Goal: Information Seeking & Learning: Learn about a topic

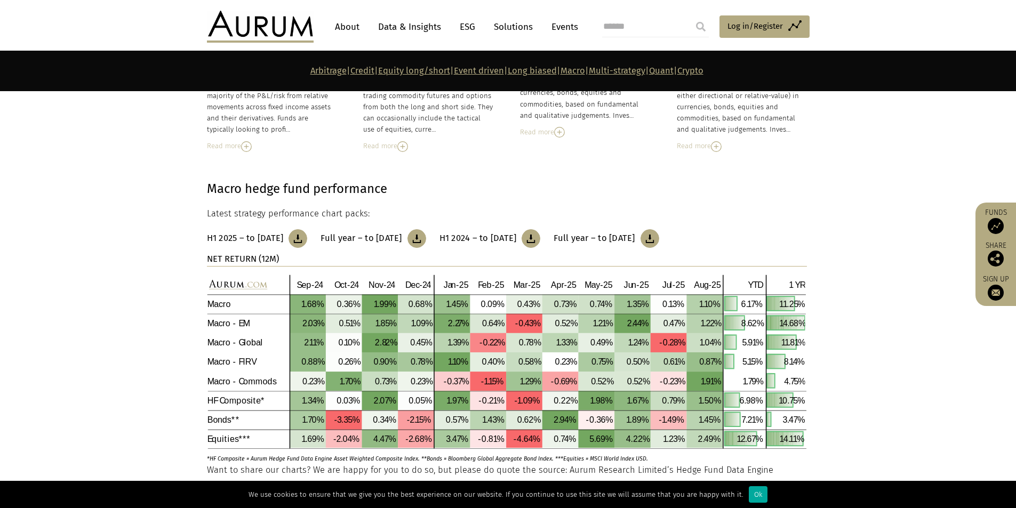
scroll to position [3679, 0]
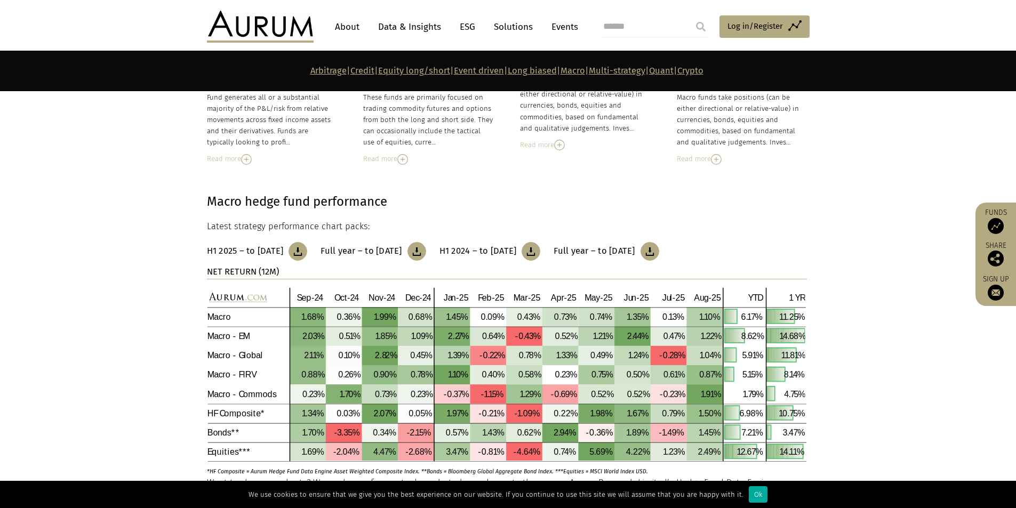
click at [659, 252] on img at bounding box center [649, 251] width 19 height 19
click at [828, 29] on header "About Data & Insights ESG Solutions Events Access Funds Log in/Register Sign ou…" at bounding box center [508, 26] width 1016 height 53
click at [659, 250] on img at bounding box center [649, 251] width 19 height 19
click at [100, 141] on section "Macro – Fixed income relative value (FIRV) Fund generates all or a substantial …" at bounding box center [508, 97] width 1016 height 136
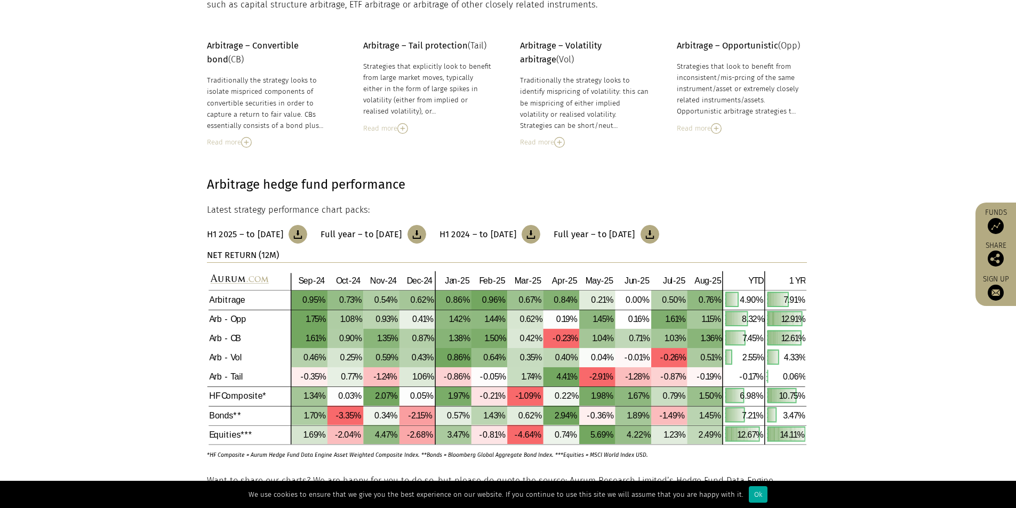
scroll to position [0, 0]
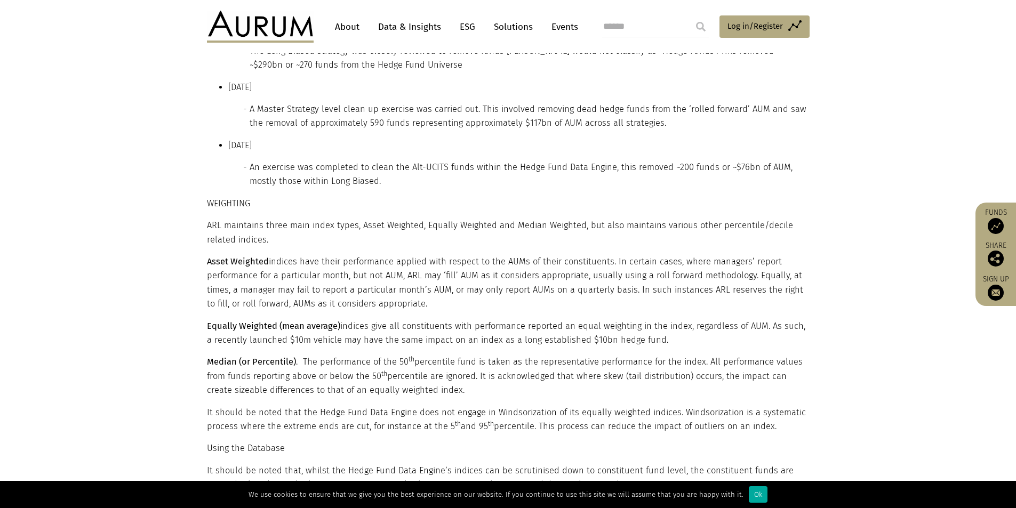
scroll to position [1525, 0]
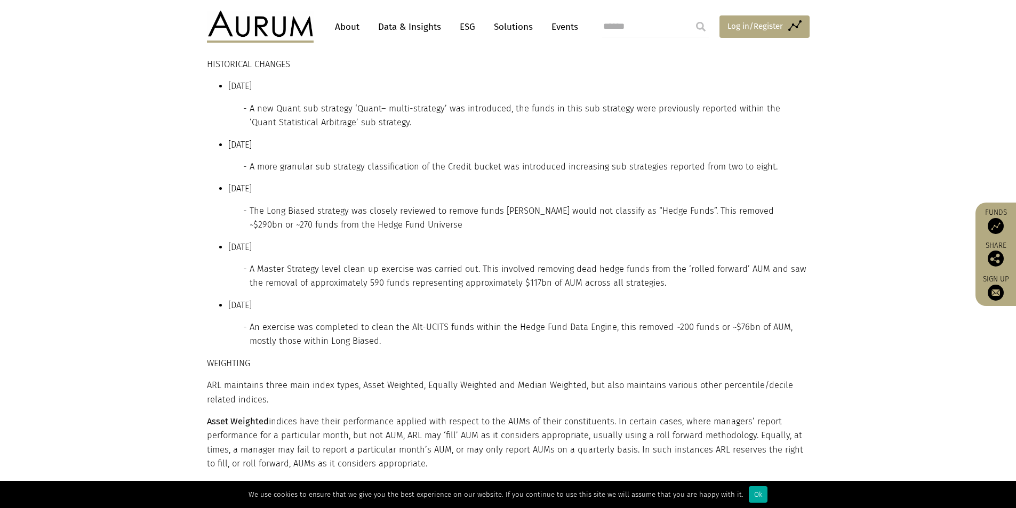
click at [774, 21] on span "Log in/Register" at bounding box center [754, 26] width 55 height 13
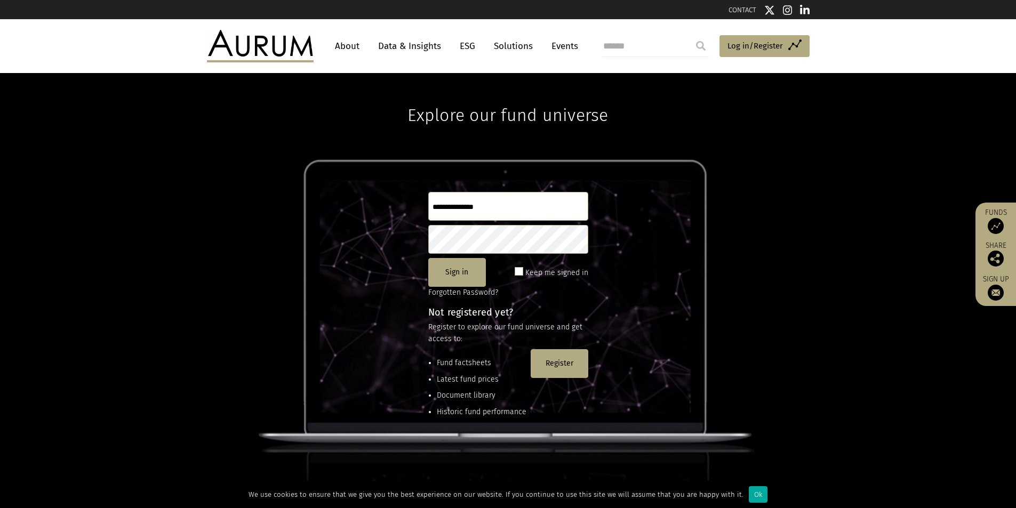
click at [470, 202] on input "text" at bounding box center [508, 206] width 160 height 29
click at [497, 209] on input "text" at bounding box center [508, 206] width 160 height 29
type input "*********"
click at [437, 272] on button "Sign in" at bounding box center [457, 272] width 58 height 29
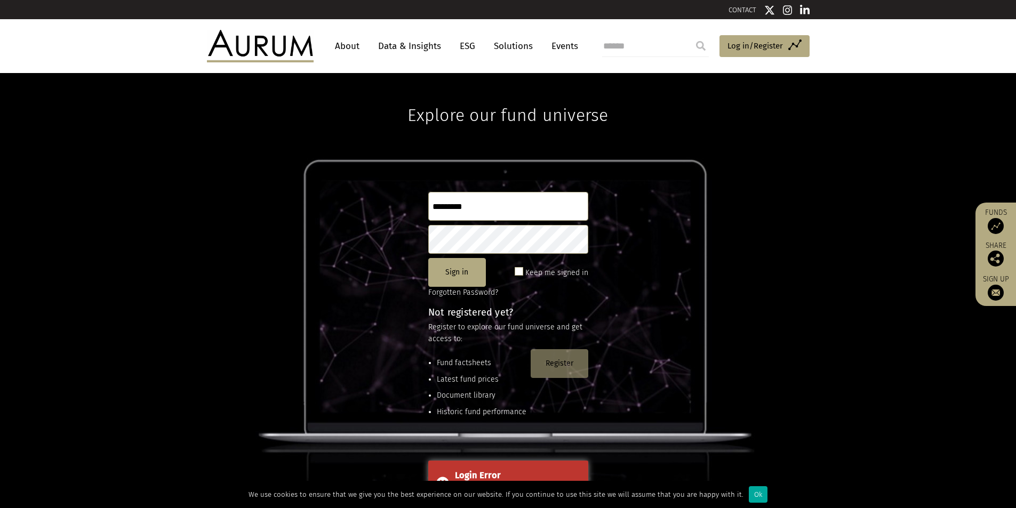
click at [569, 358] on button "Register" at bounding box center [559, 363] width 58 height 29
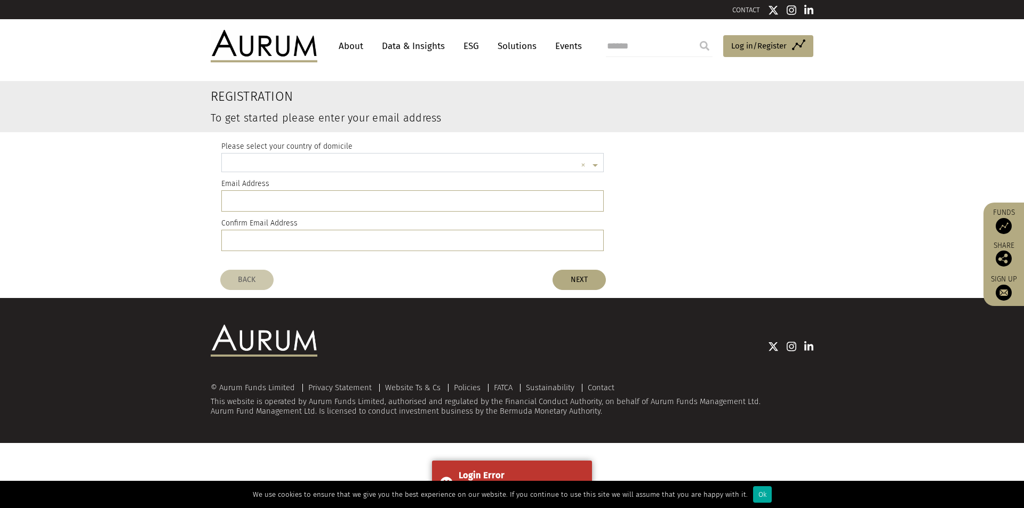
scroll to position [3, 0]
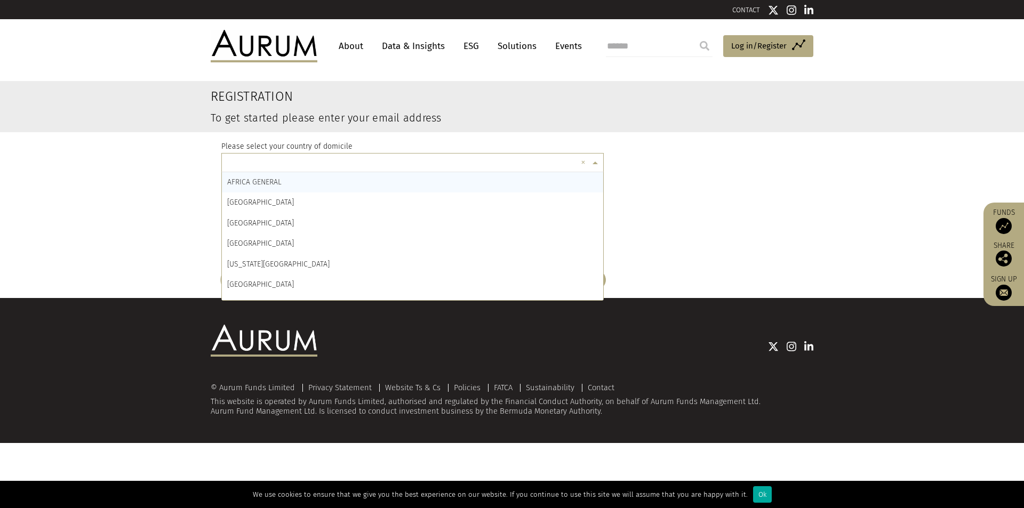
click at [342, 162] on input "text" at bounding box center [401, 164] width 349 height 21
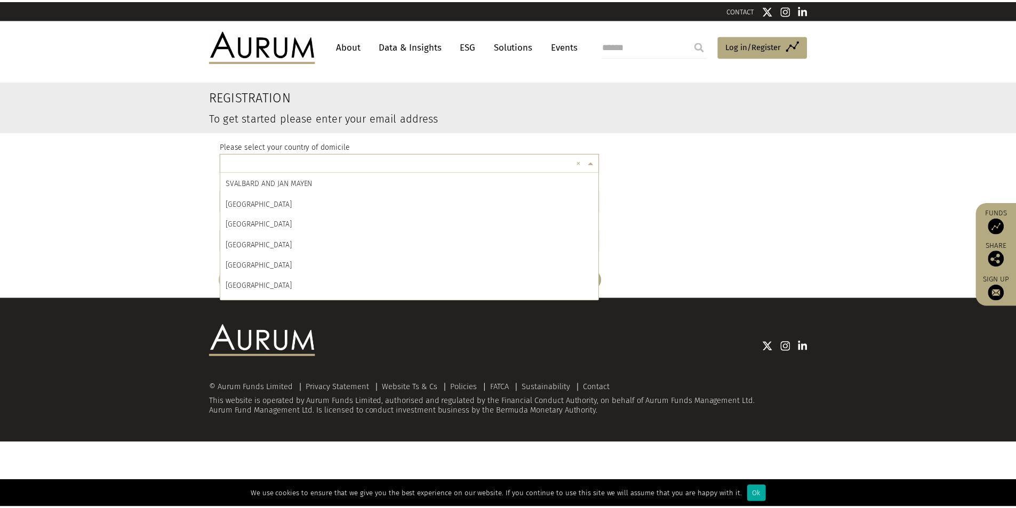
scroll to position [4393, 0]
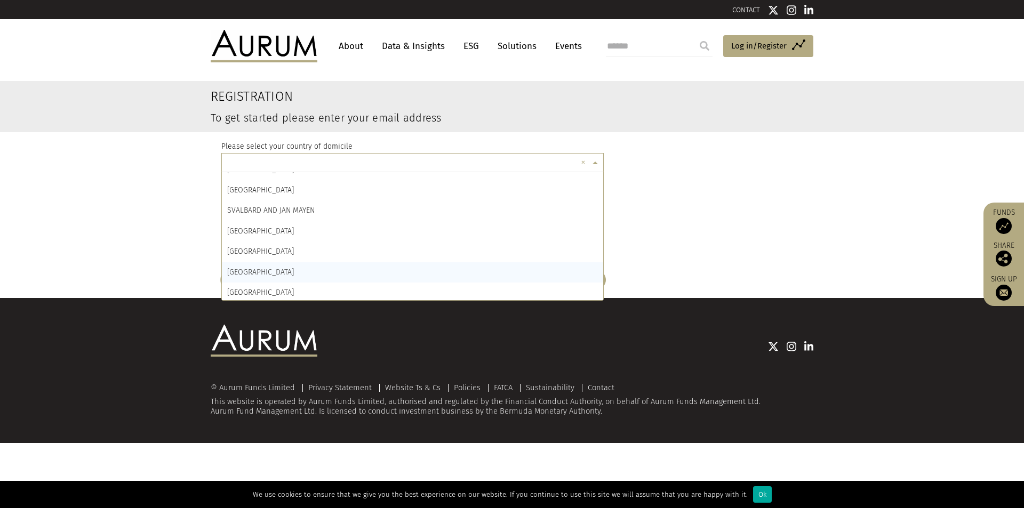
click at [272, 271] on div "SWITZERLAND" at bounding box center [412, 272] width 381 height 20
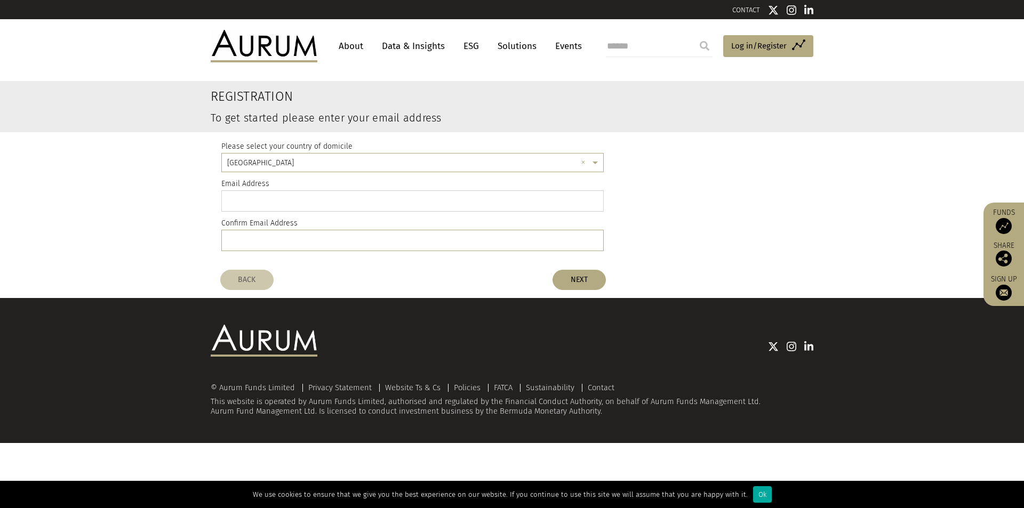
click at [297, 203] on input "email" at bounding box center [412, 200] width 382 height 21
type input "**********"
click at [566, 279] on button "NEXT" at bounding box center [578, 280] width 53 height 20
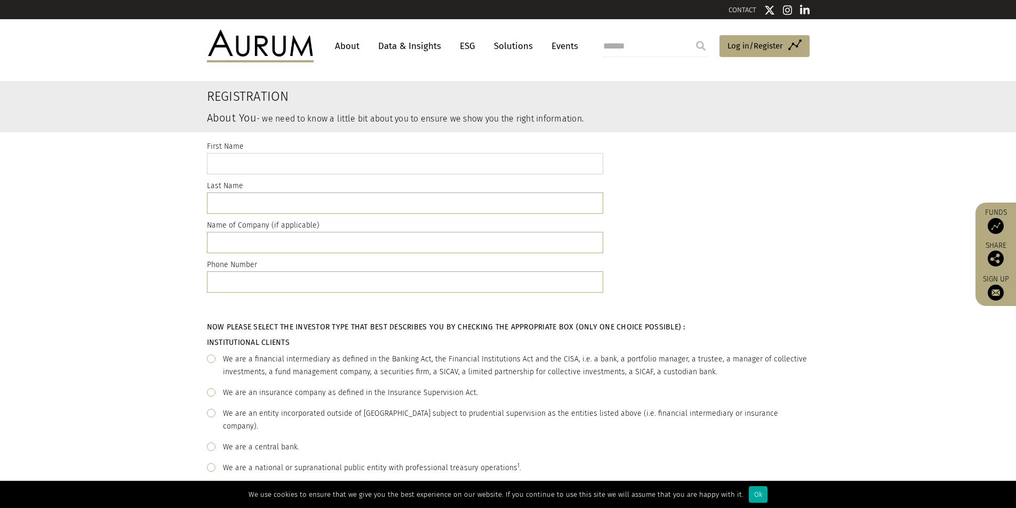
click at [279, 161] on input "text" at bounding box center [405, 163] width 396 height 21
type input "***"
type input "*****"
type input "**********"
click at [280, 242] on input "text" at bounding box center [405, 242] width 396 height 21
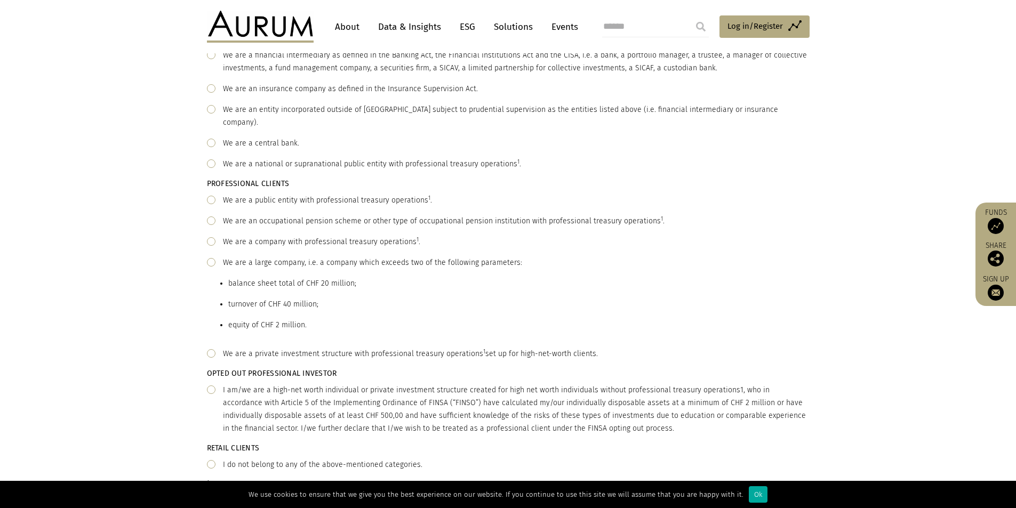
scroll to position [160, 0]
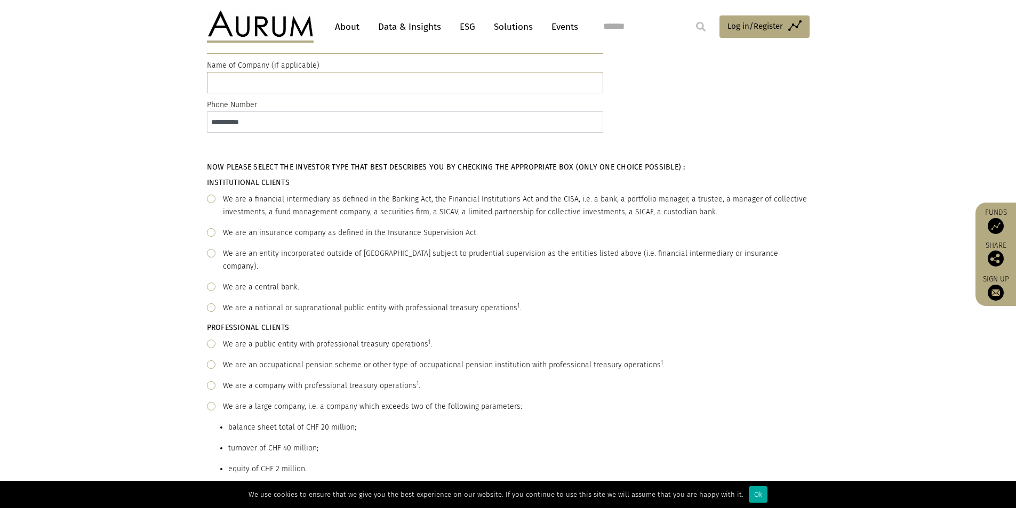
click at [284, 120] on input "**********" at bounding box center [405, 121] width 396 height 21
click at [138, 222] on div "Now please select the investor type that best describes you by checking the app…" at bounding box center [508, 404] width 1016 height 517
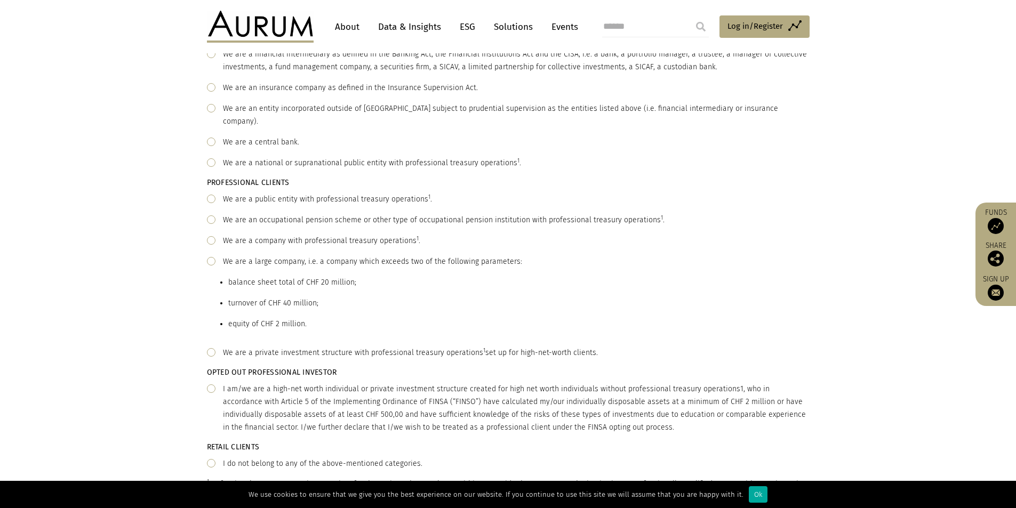
scroll to position [320, 0]
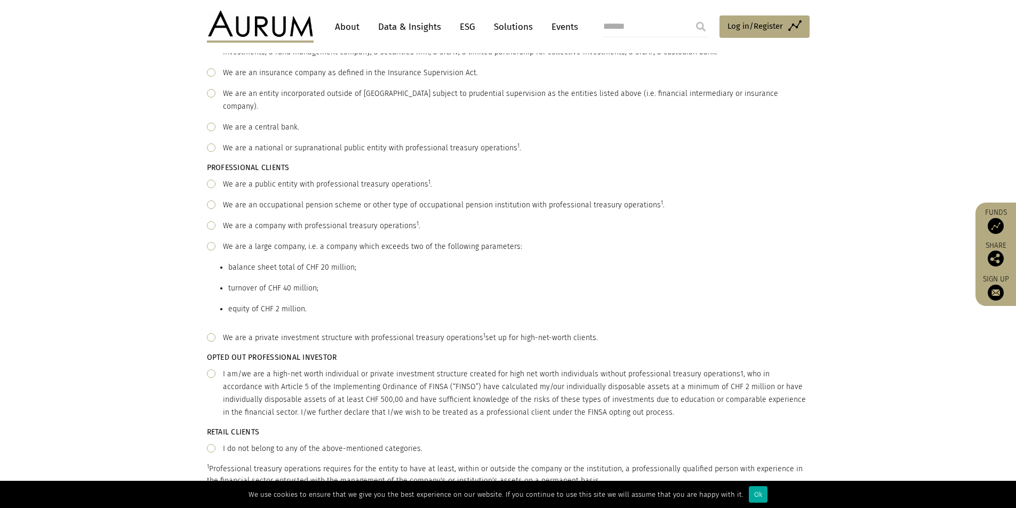
click at [213, 333] on span at bounding box center [211, 337] width 9 height 9
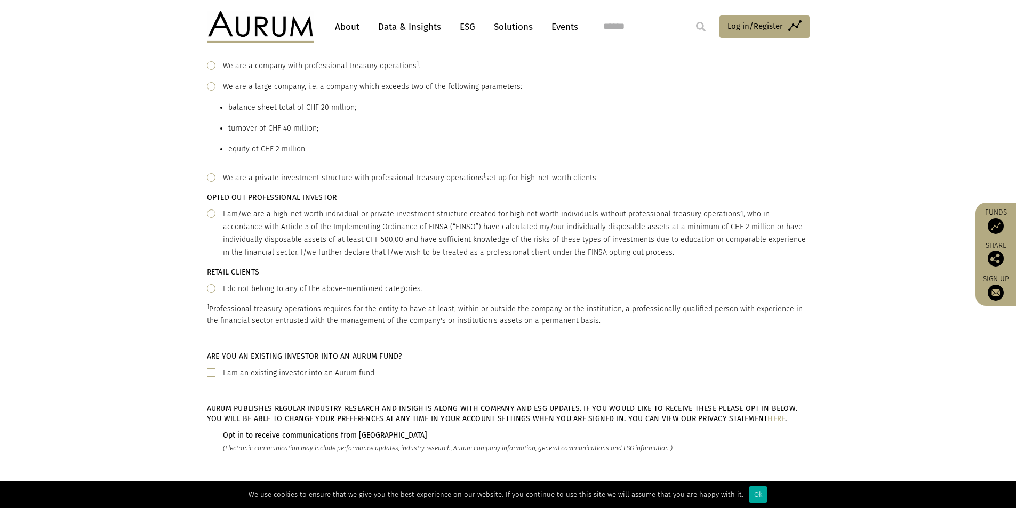
click at [214, 210] on span at bounding box center [211, 214] width 9 height 9
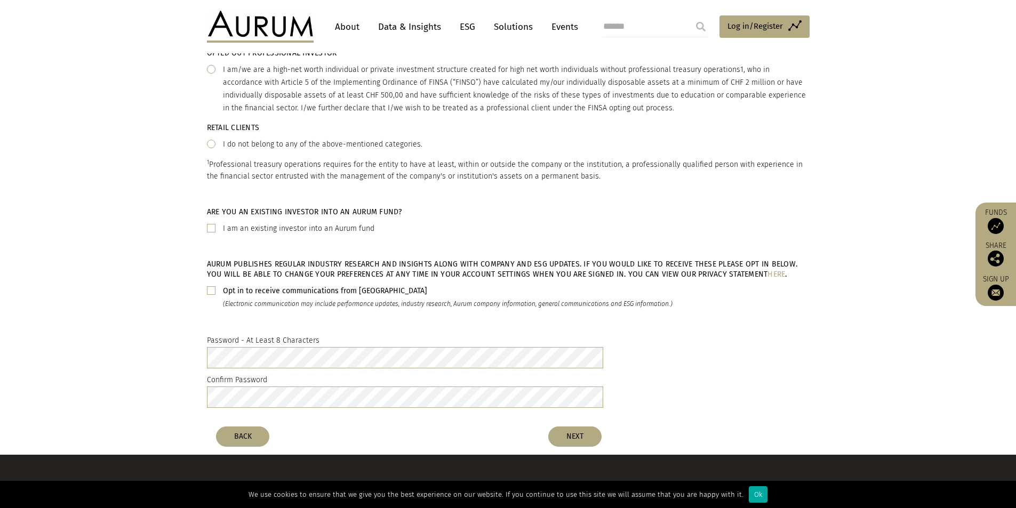
scroll to position [640, 0]
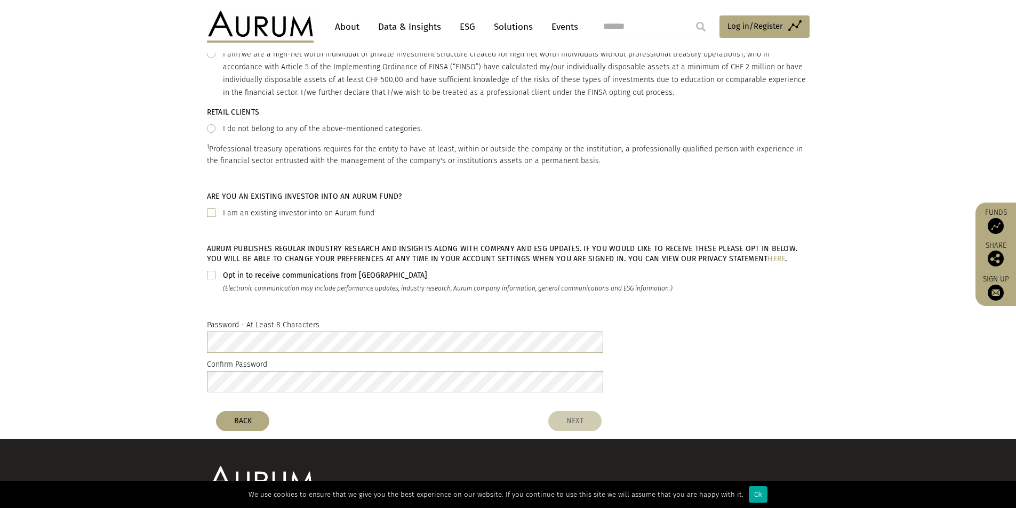
click at [568, 411] on button "NEXT" at bounding box center [574, 421] width 53 height 20
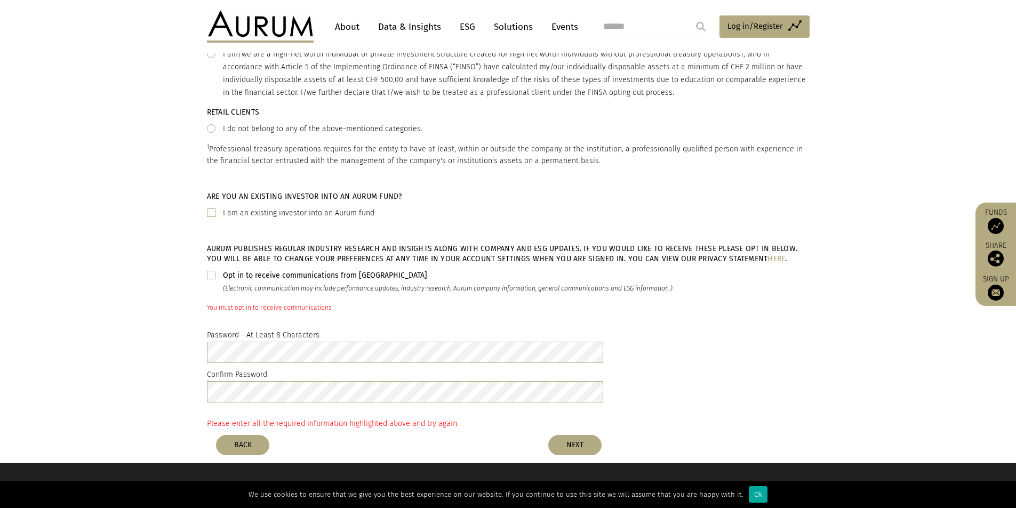
click at [214, 271] on span at bounding box center [211, 275] width 9 height 9
click at [582, 435] on button "NEXT" at bounding box center [574, 445] width 53 height 20
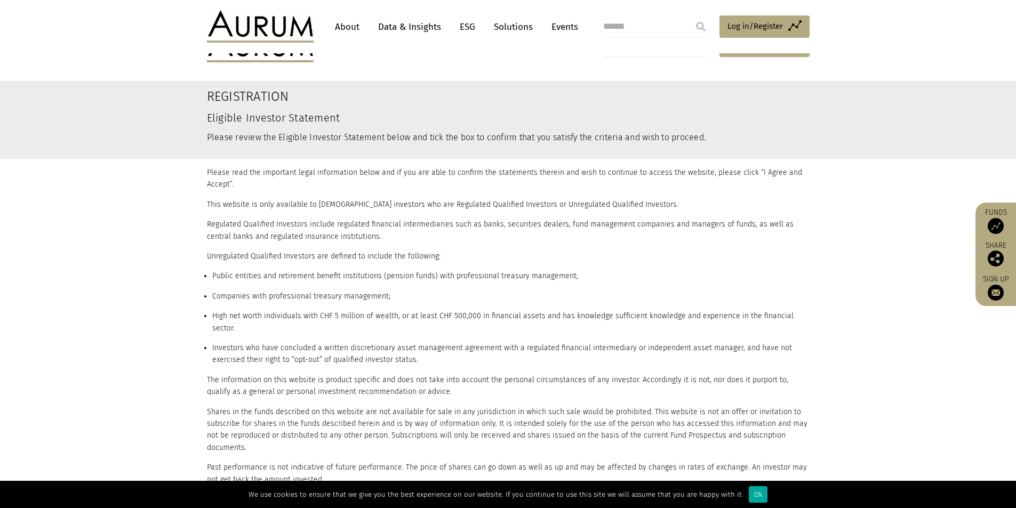
scroll to position [169, 0]
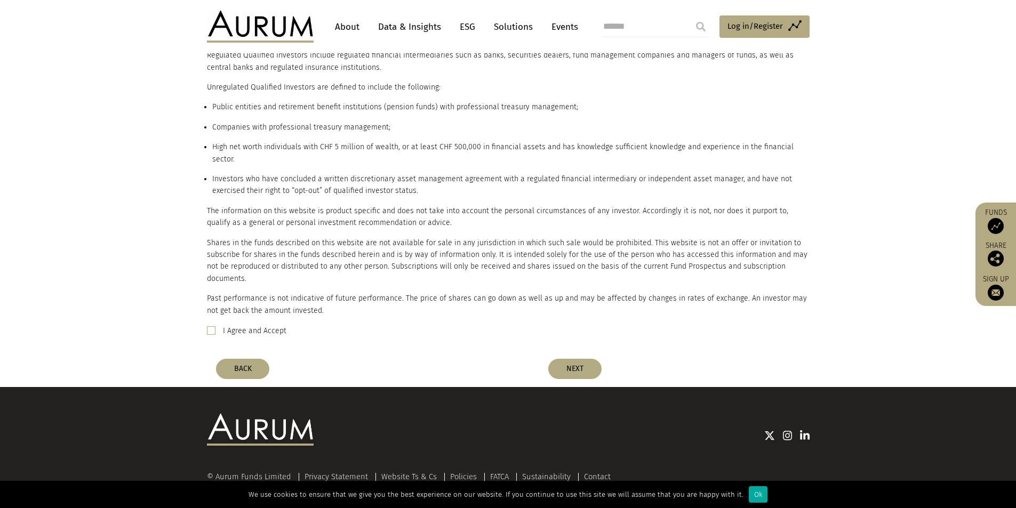
click at [214, 325] on div "I Agree and Accept" at bounding box center [508, 331] width 602 height 13
click at [213, 326] on span at bounding box center [211, 330] width 9 height 9
click at [569, 359] on button "NEXT" at bounding box center [574, 369] width 53 height 20
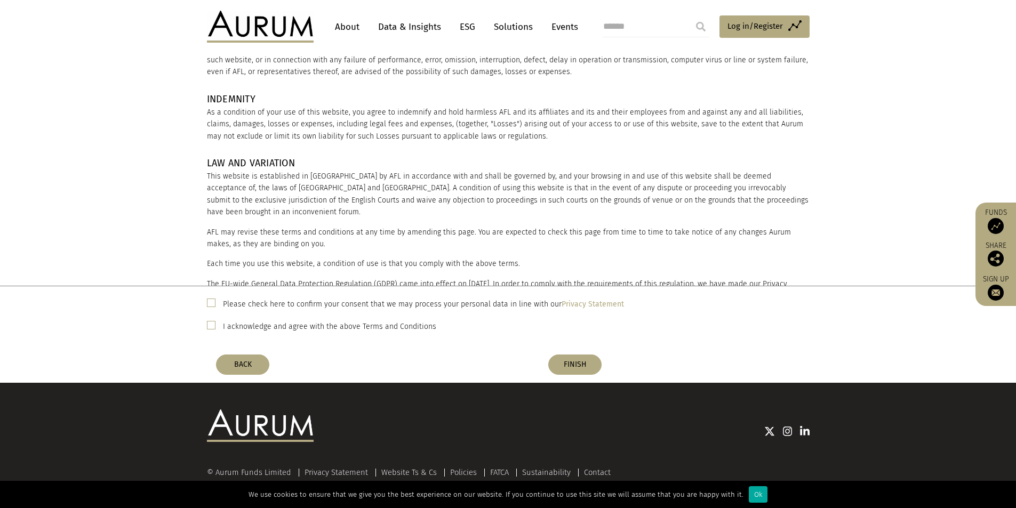
scroll to position [143, 0]
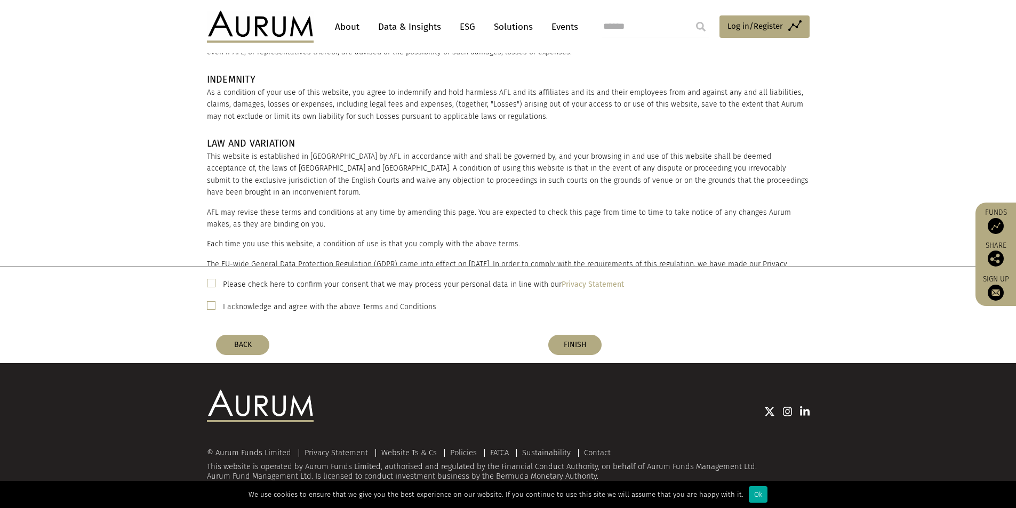
click at [212, 305] on span at bounding box center [211, 305] width 9 height 9
click at [573, 342] on button "FINISH" at bounding box center [574, 345] width 53 height 20
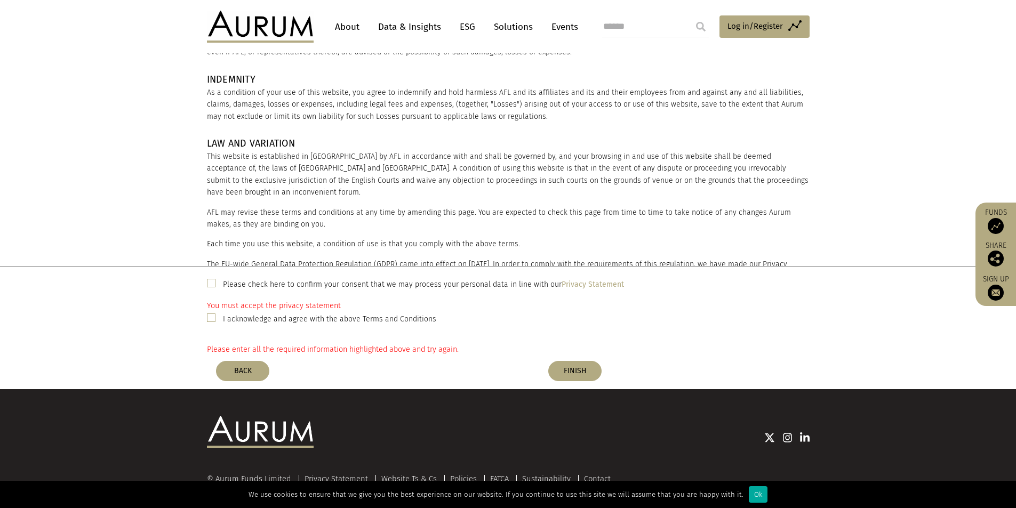
click at [211, 284] on span at bounding box center [211, 283] width 9 height 9
click at [588, 370] on button "FINISH" at bounding box center [574, 371] width 53 height 20
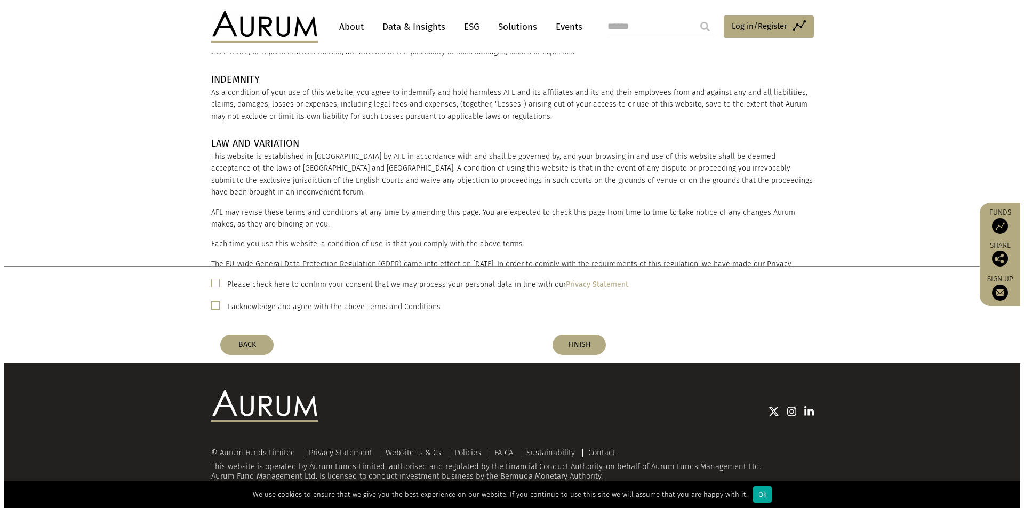
scroll to position [0, 0]
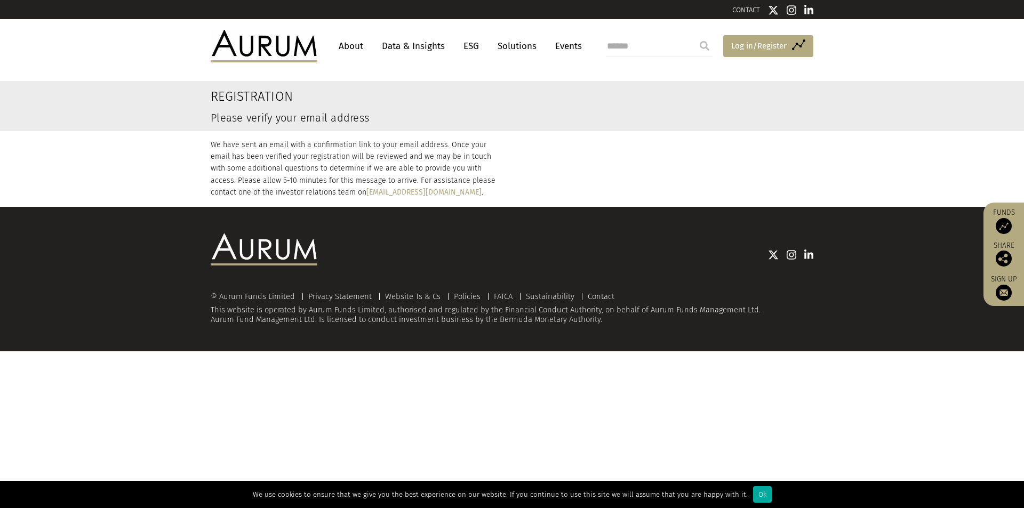
click at [731, 41] on span "Log in/Register" at bounding box center [758, 45] width 55 height 13
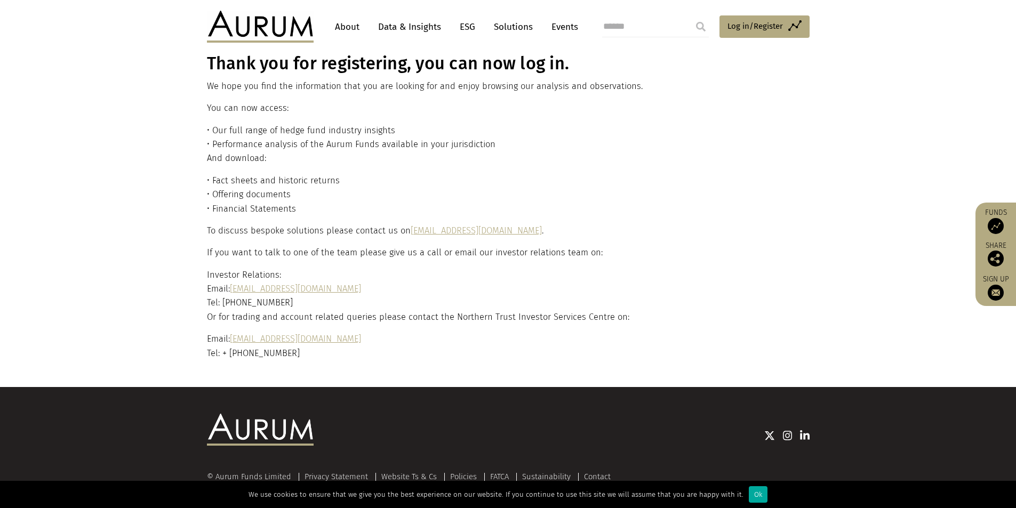
scroll to position [70, 0]
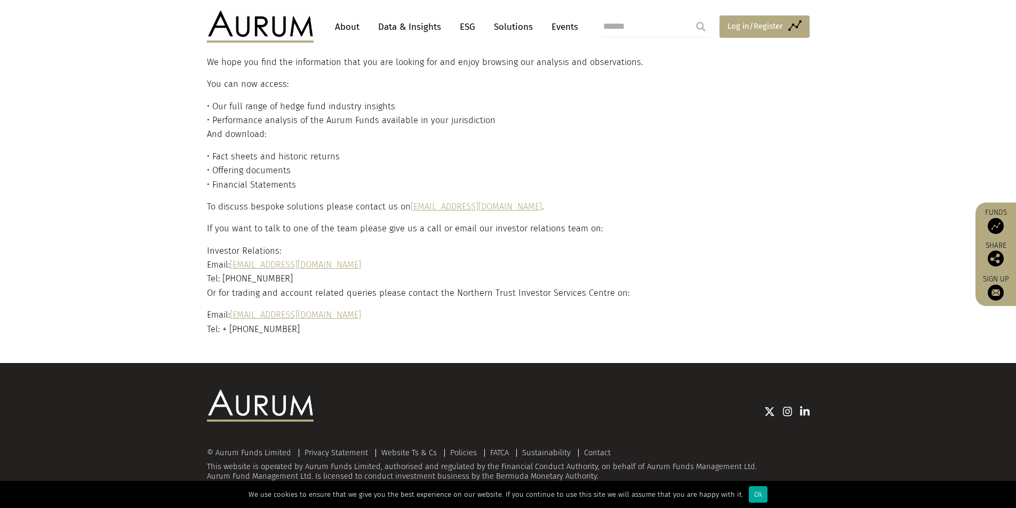
click at [747, 27] on span "Log in/Register" at bounding box center [754, 26] width 55 height 13
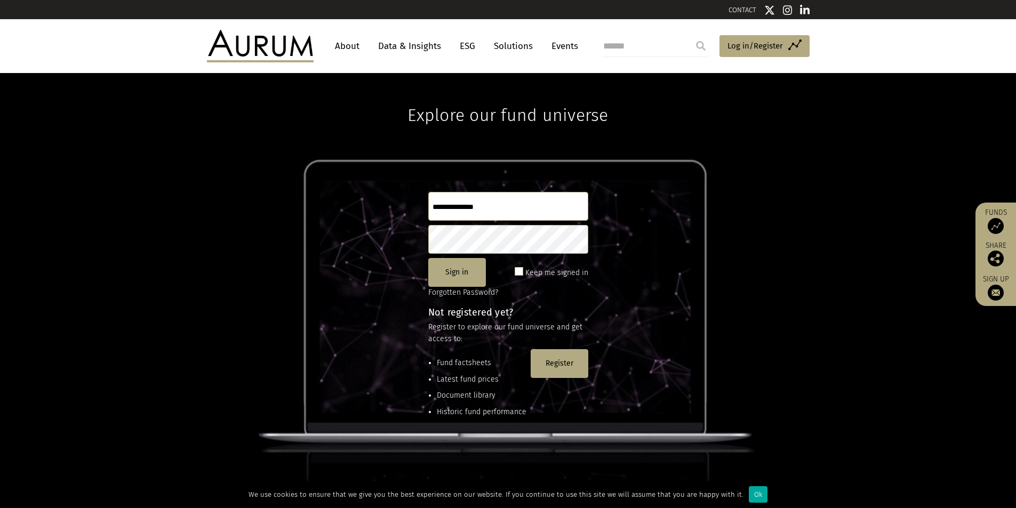
click at [485, 207] on input "text" at bounding box center [508, 206] width 160 height 29
type input "**********"
drag, startPoint x: 347, startPoint y: 258, endPoint x: 364, endPoint y: 256, distance: 17.7
click at [347, 258] on div "**********" at bounding box center [508, 291] width 1016 height 436
click at [521, 272] on span at bounding box center [518, 271] width 9 height 9
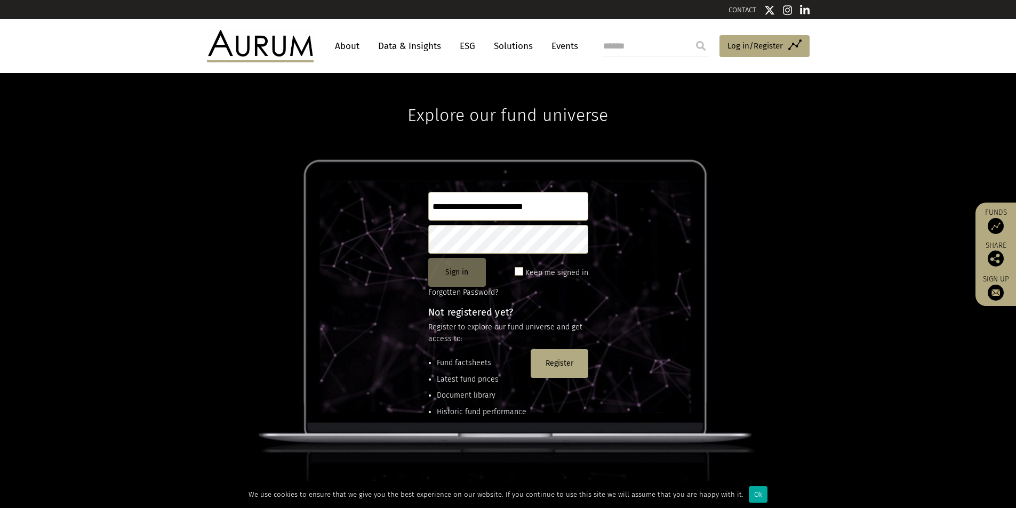
click at [472, 274] on button "Sign in" at bounding box center [457, 272] width 58 height 29
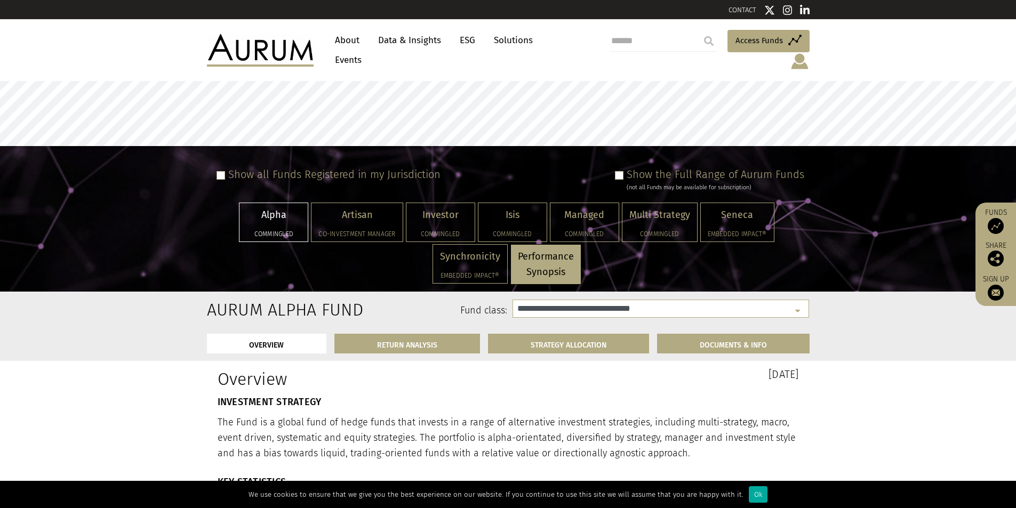
select select "**********"
click at [625, 168] on div "Show the Full Range of Aurum Funds (not all Funds may be available for subscrip…" at bounding box center [707, 180] width 194 height 24
click at [623, 171] on span at bounding box center [619, 175] width 9 height 9
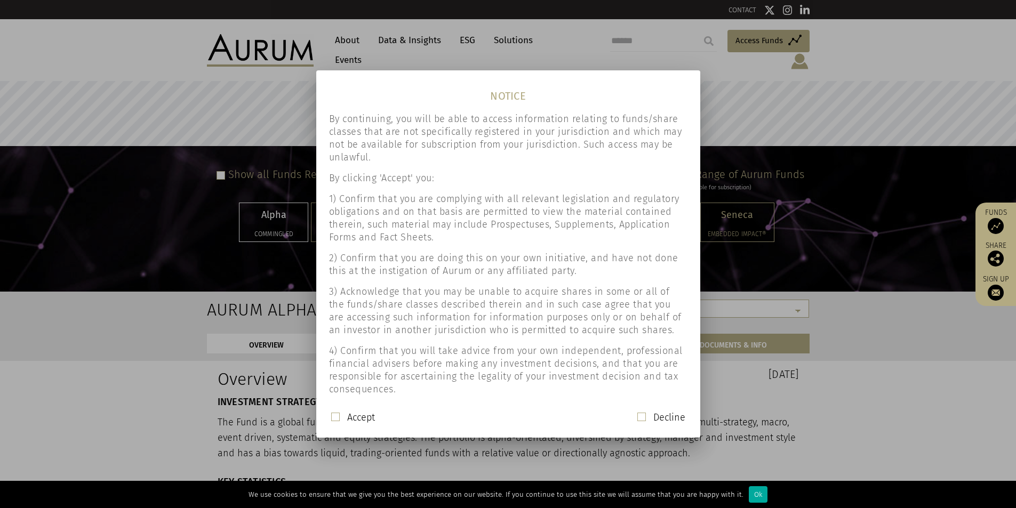
click at [334, 416] on span at bounding box center [335, 417] width 9 height 9
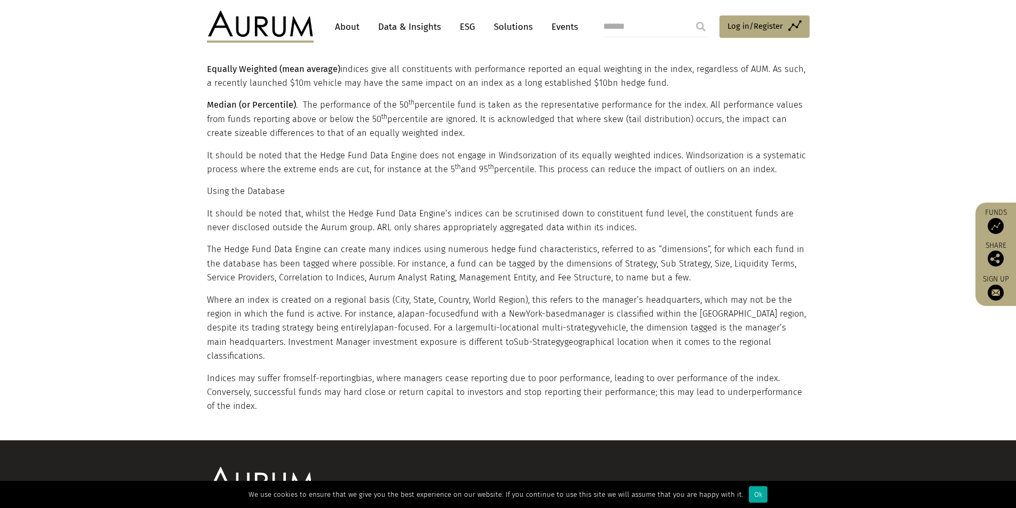
scroll to position [2005, 0]
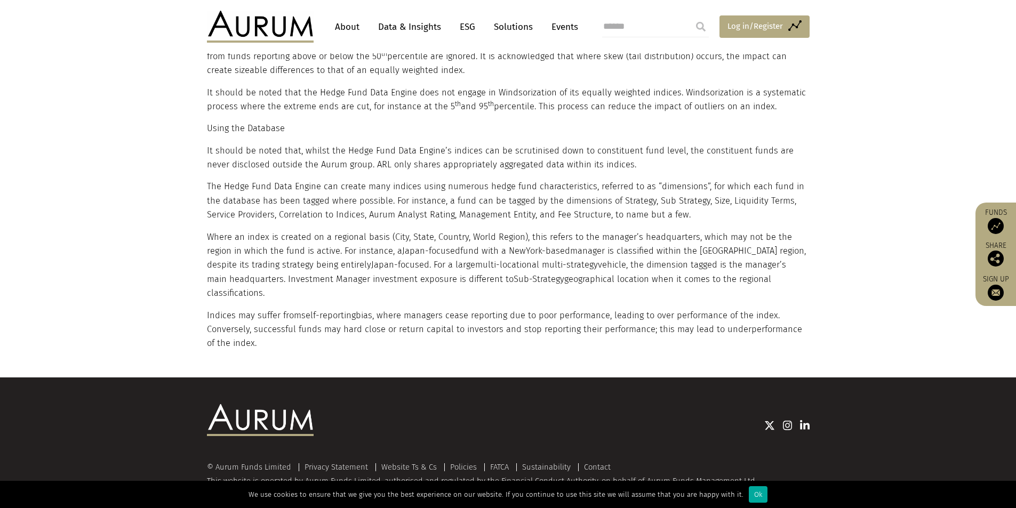
click at [737, 30] on span "Log in/Register" at bounding box center [754, 26] width 55 height 13
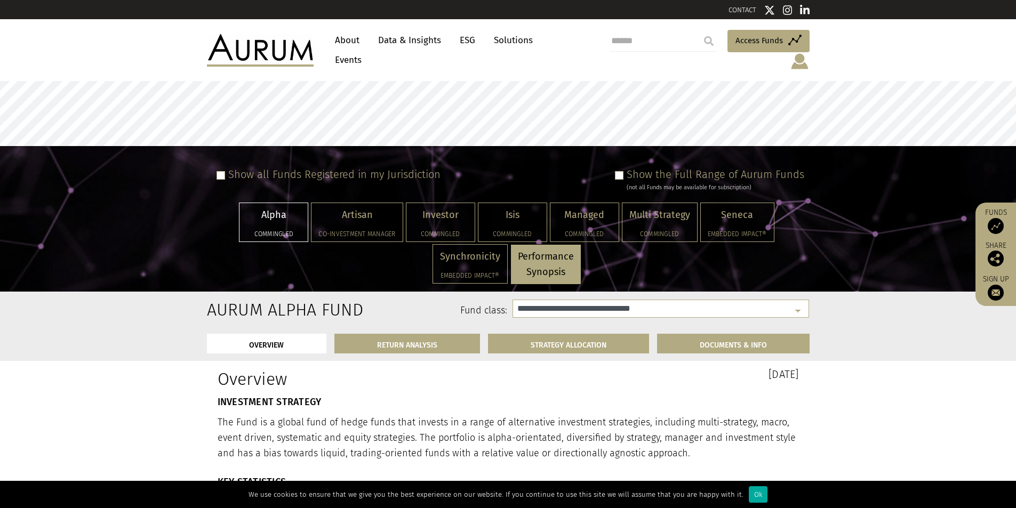
select select "**********"
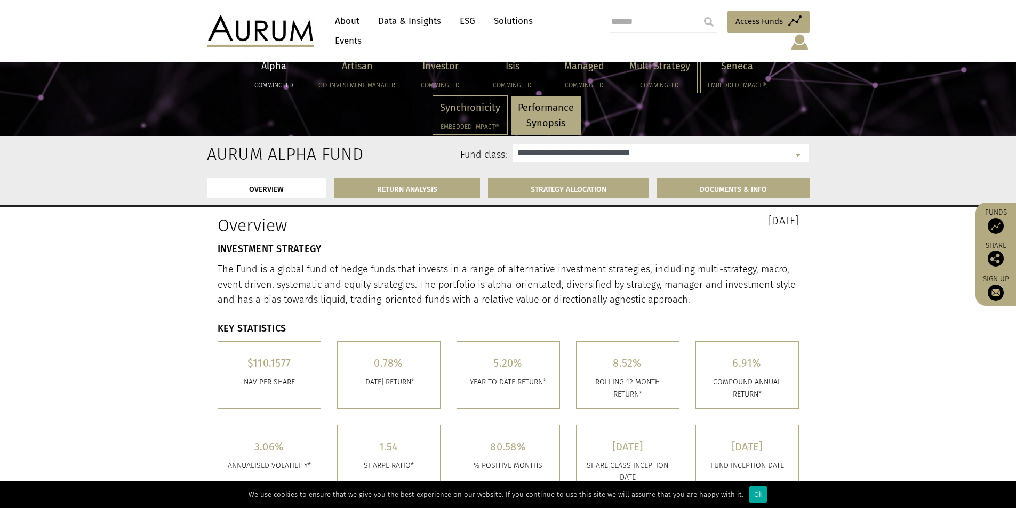
scroll to position [160, 0]
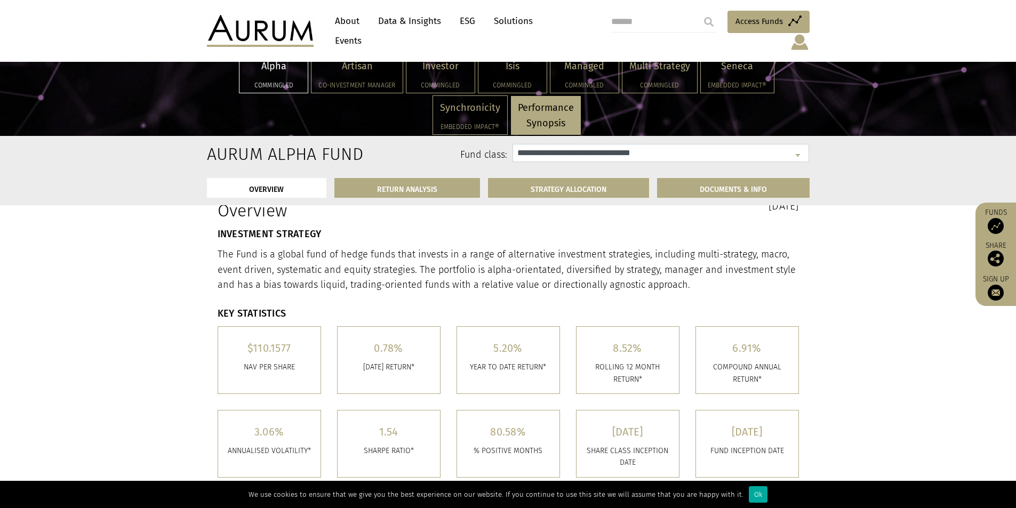
click at [799, 156] on select "**********" at bounding box center [660, 153] width 296 height 18
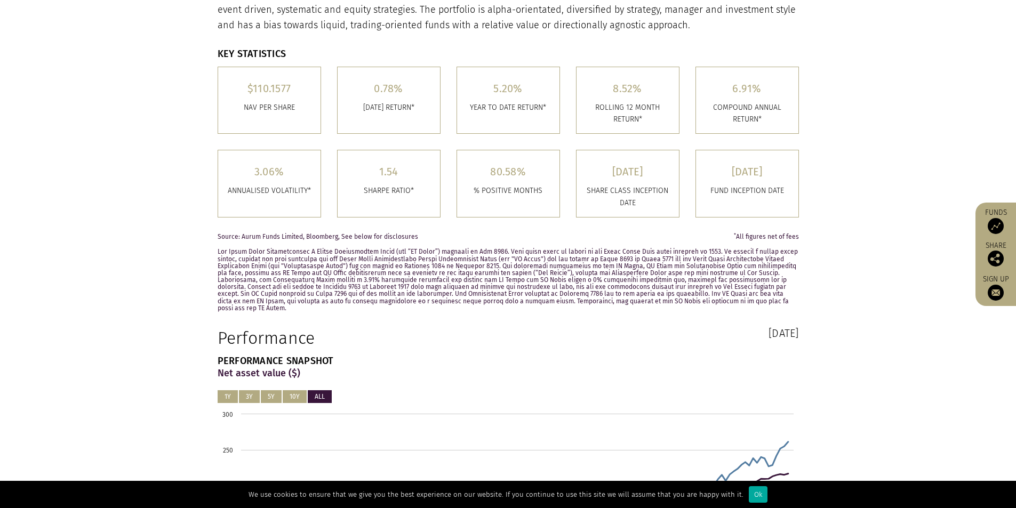
scroll to position [0, 0]
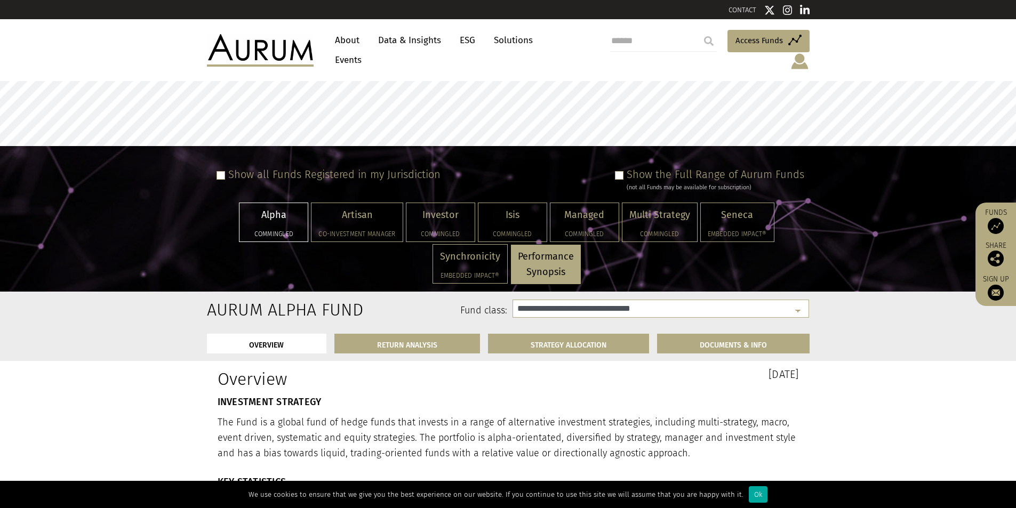
click at [417, 47] on link "Data & Insights" at bounding box center [410, 40] width 74 height 20
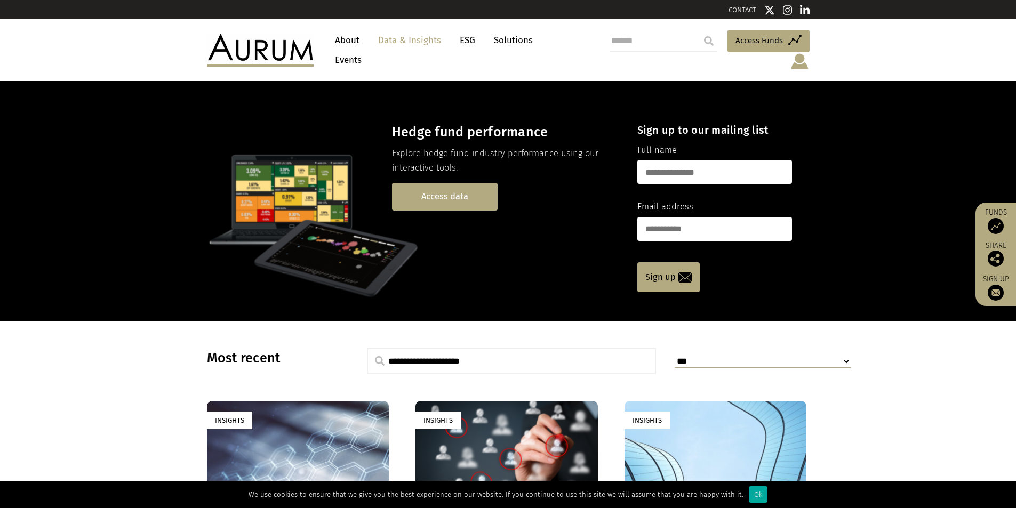
click at [428, 183] on link "Access data" at bounding box center [445, 196] width 106 height 27
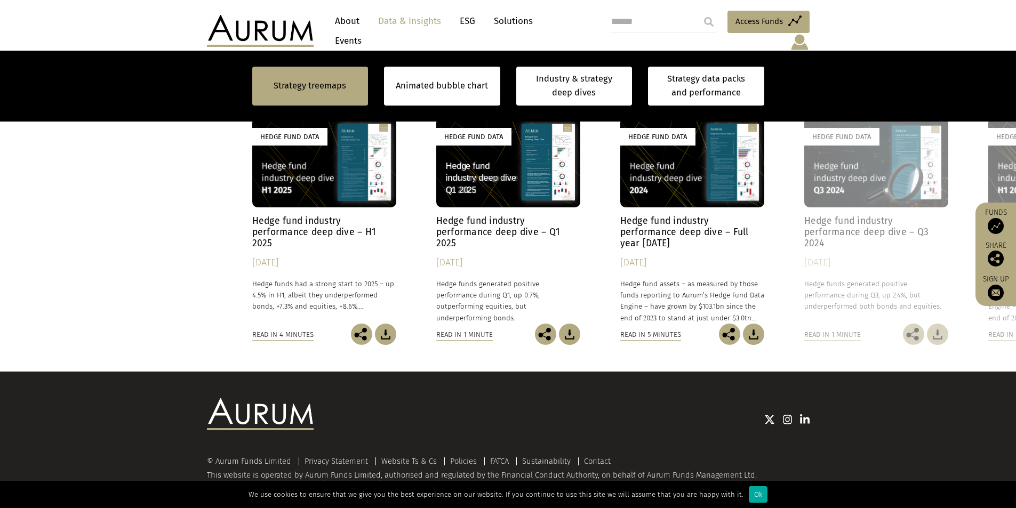
scroll to position [743, 0]
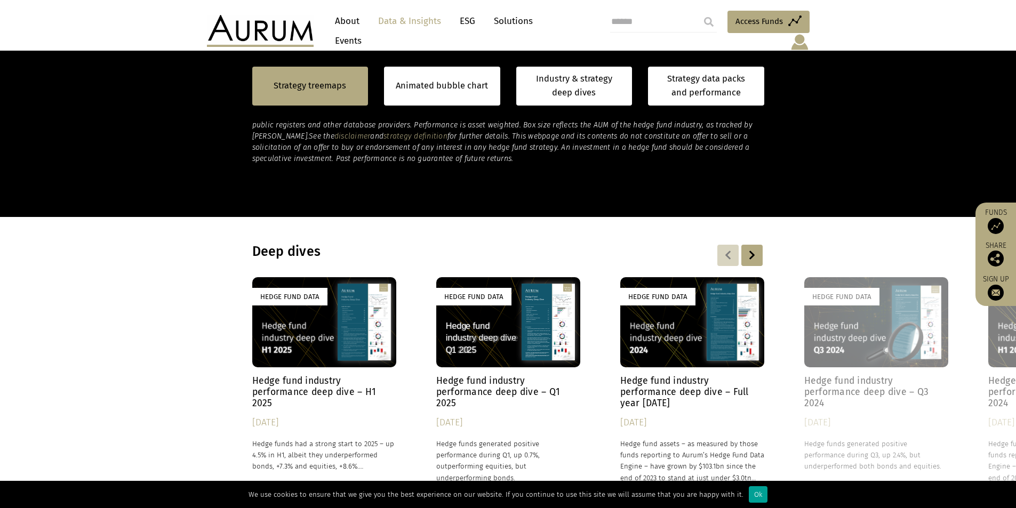
click at [751, 496] on div "Ok" at bounding box center [758, 494] width 19 height 17
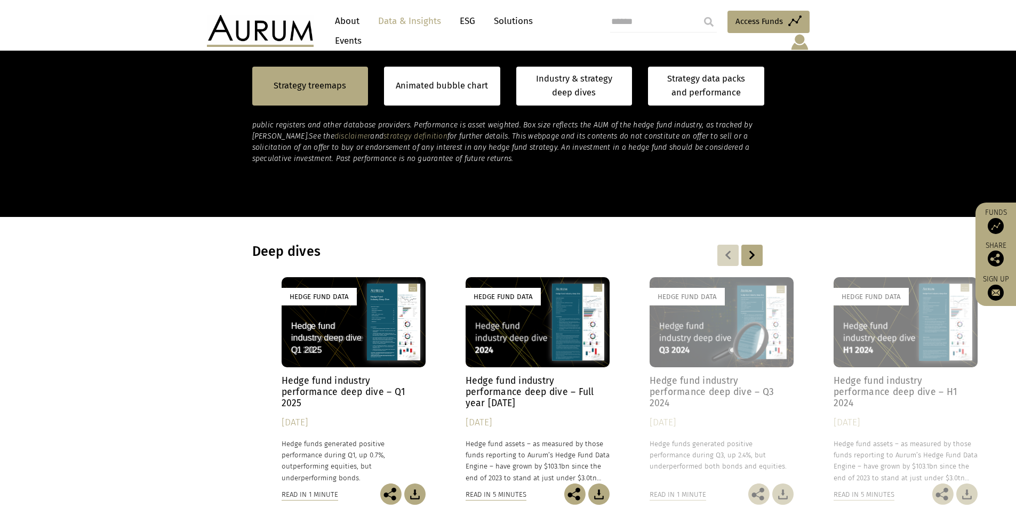
drag, startPoint x: 429, startPoint y: 412, endPoint x: 199, endPoint y: 430, distance: 230.5
click at [252, 430] on div "Hedge Fund Data Hedge fund industry performance deep dive – H1 2025 [DATE] Hedg…" at bounding box center [508, 391] width 512 height 228
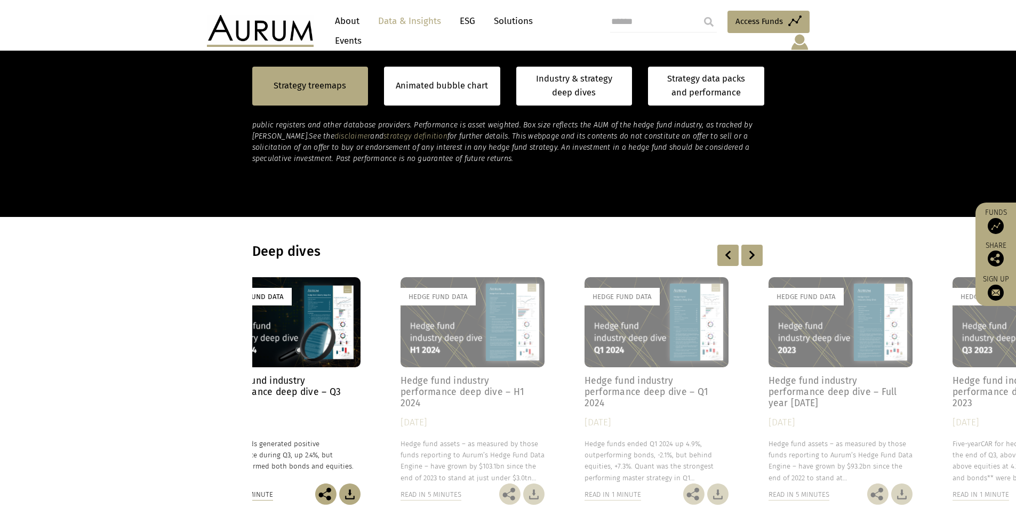
drag, startPoint x: 642, startPoint y: 420, endPoint x: 421, endPoint y: 422, distance: 221.3
click at [421, 422] on div "[DATE]" at bounding box center [472, 422] width 144 height 15
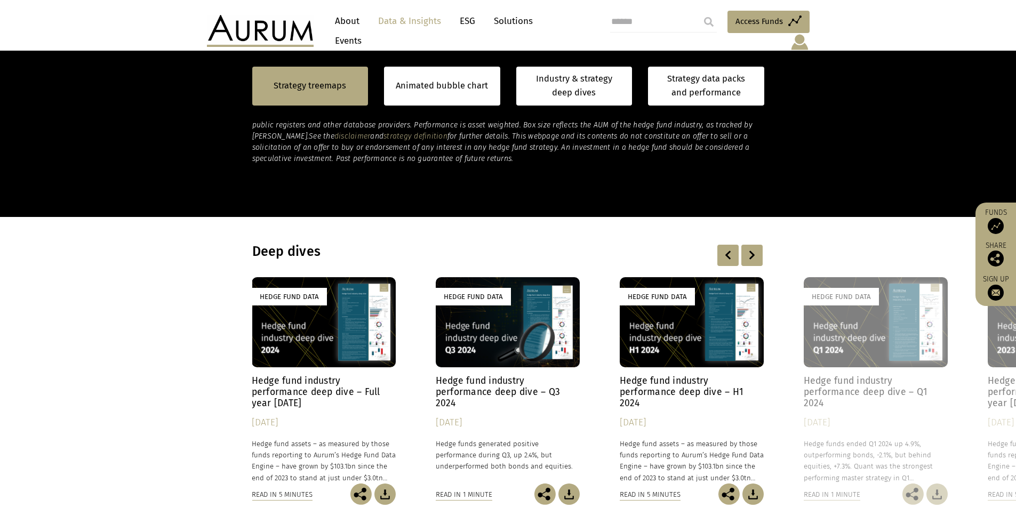
drag, startPoint x: 878, startPoint y: 367, endPoint x: 376, endPoint y: 396, distance: 502.5
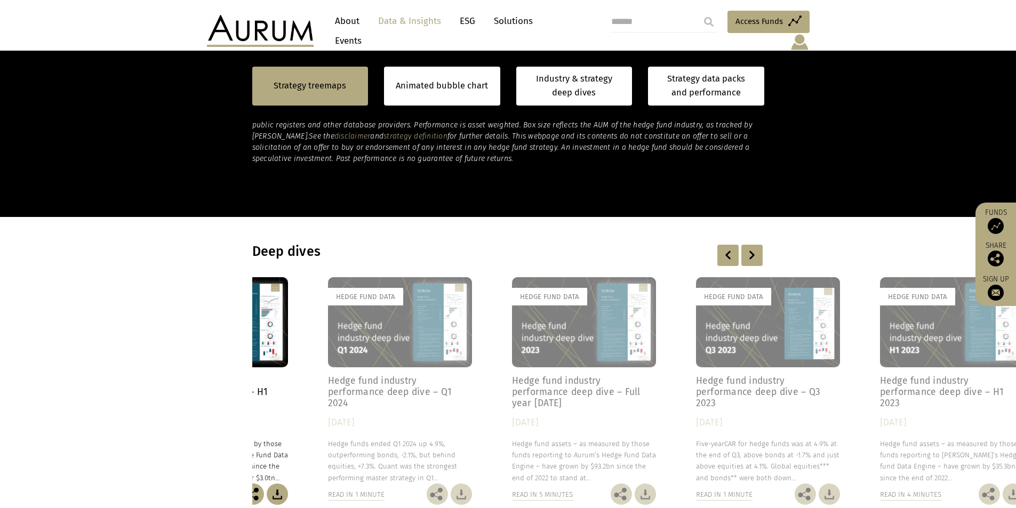
drag, startPoint x: 842, startPoint y: 377, endPoint x: 356, endPoint y: 396, distance: 487.1
click at [353, 397] on h4 "Hedge fund industry performance deep dive – Q1 2024" at bounding box center [400, 392] width 144 height 34
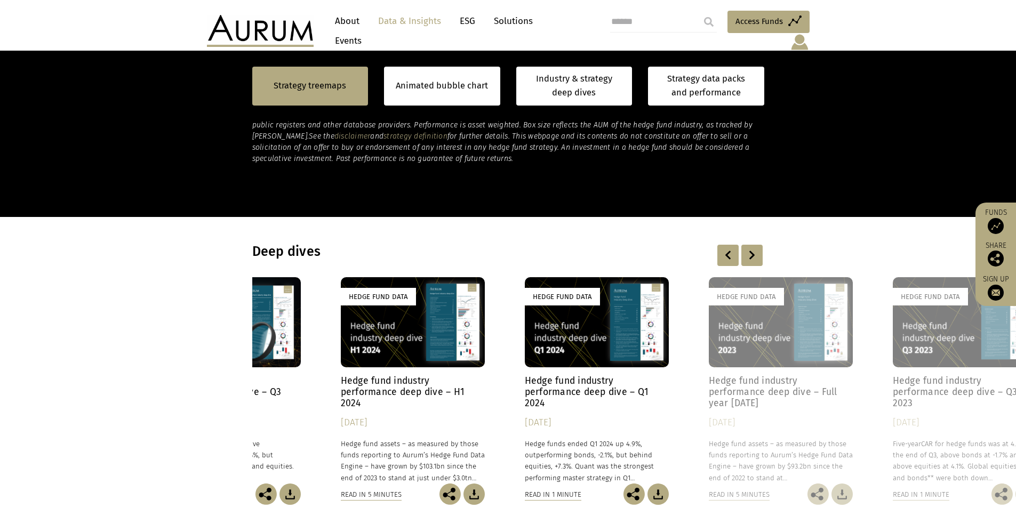
drag, startPoint x: 611, startPoint y: 375, endPoint x: 439, endPoint y: 391, distance: 172.9
click at [525, 391] on link "Hedge Fund Data Hedge fund industry performance deep dive – Q1 2024 18/04/2024 …" at bounding box center [597, 380] width 144 height 206
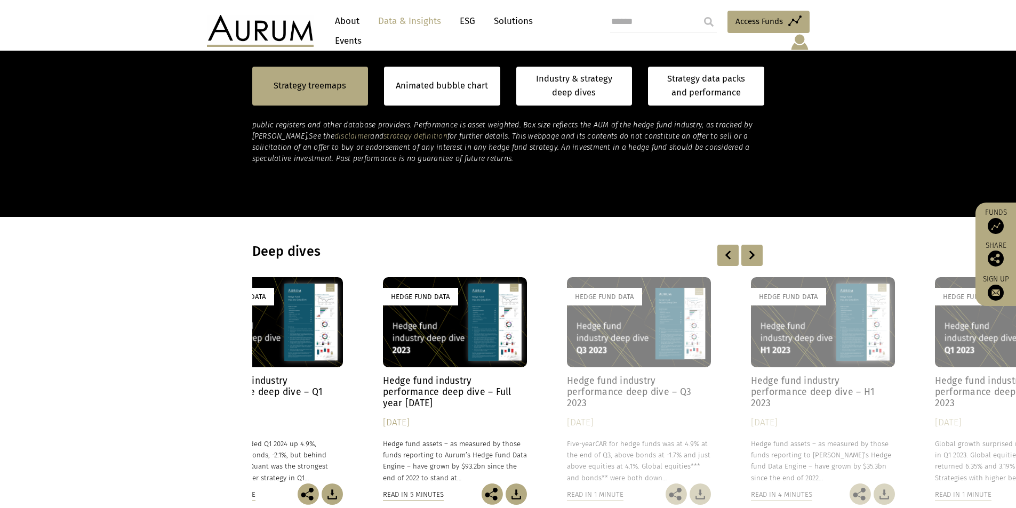
drag, startPoint x: 935, startPoint y: 374, endPoint x: 666, endPoint y: 389, distance: 269.1
click at [663, 390] on h4 "Hedge fund industry performance deep dive – Q3 2023" at bounding box center [639, 392] width 144 height 34
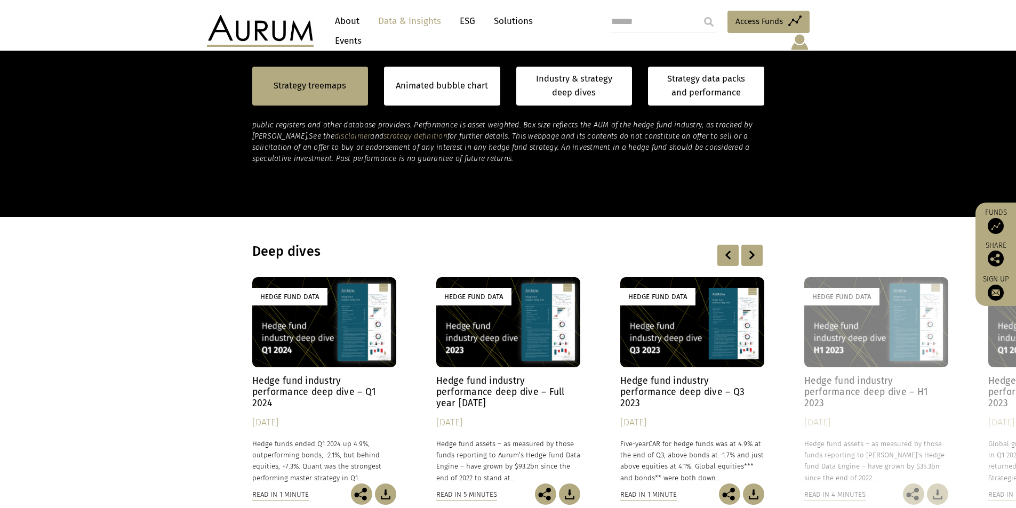
drag, startPoint x: 825, startPoint y: 373, endPoint x: 357, endPoint y: 385, distance: 468.8
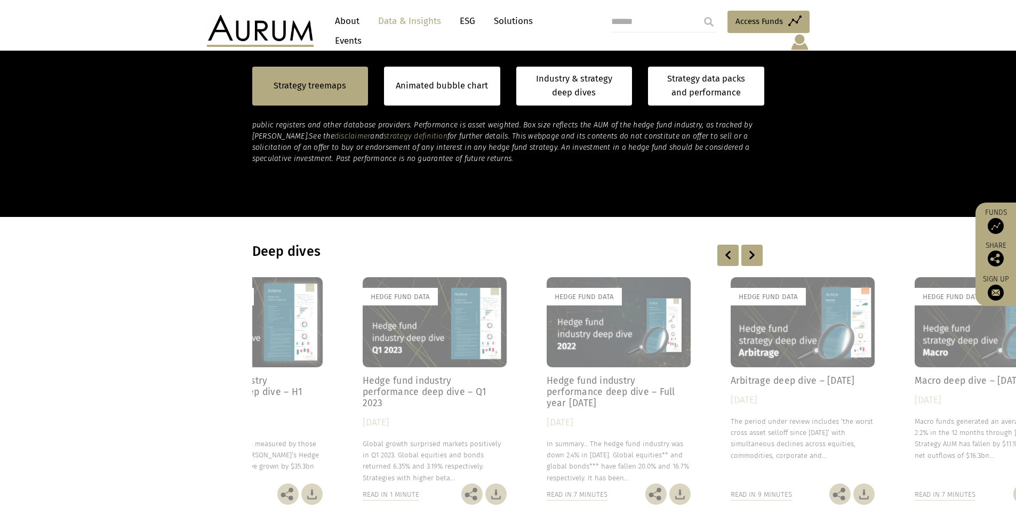
drag, startPoint x: 909, startPoint y: 374, endPoint x: 284, endPoint y: 412, distance: 626.5
click at [284, 412] on div "Hedge fund industry performance deep dive – H1 2023 31/07/2023 Hedge fund asset…" at bounding box center [251, 429] width 144 height 108
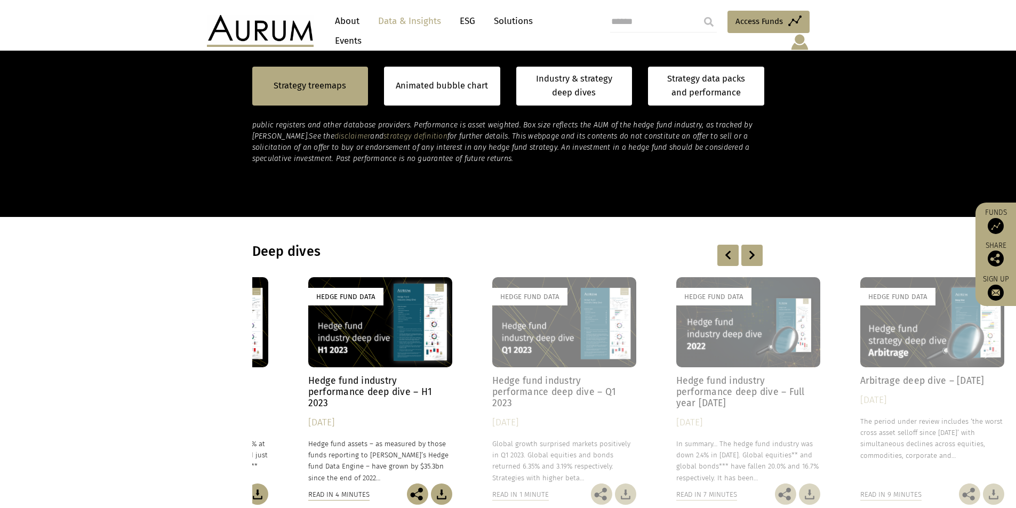
drag, startPoint x: 940, startPoint y: 363, endPoint x: 629, endPoint y: 385, distance: 312.7
click at [627, 385] on link "Hedge Fund Data Hedge fund industry performance deep dive – Q1 2023 28/04/2023 …" at bounding box center [564, 380] width 144 height 206
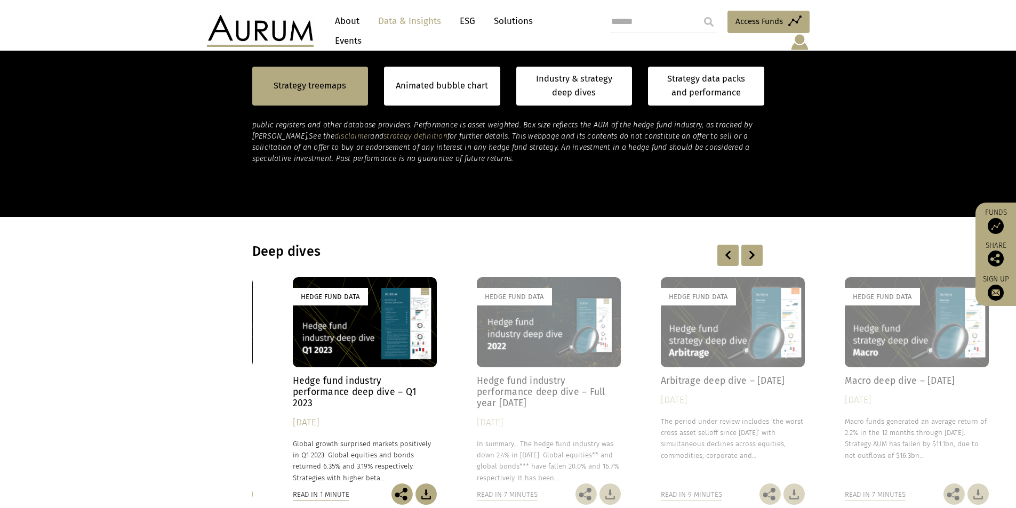
drag, startPoint x: 778, startPoint y: 401, endPoint x: 130, endPoint y: 392, distance: 648.9
click at [252, 392] on div "Hedge Fund Data Hedge fund industry performance deep dive – H1 2025 30/07/2025 …" at bounding box center [508, 391] width 512 height 228
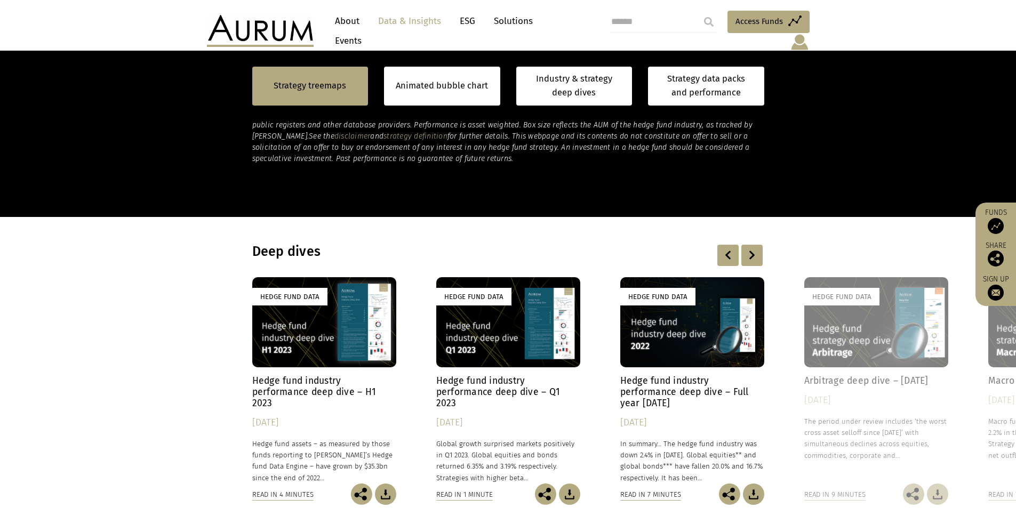
click at [752, 245] on div at bounding box center [751, 255] width 21 height 21
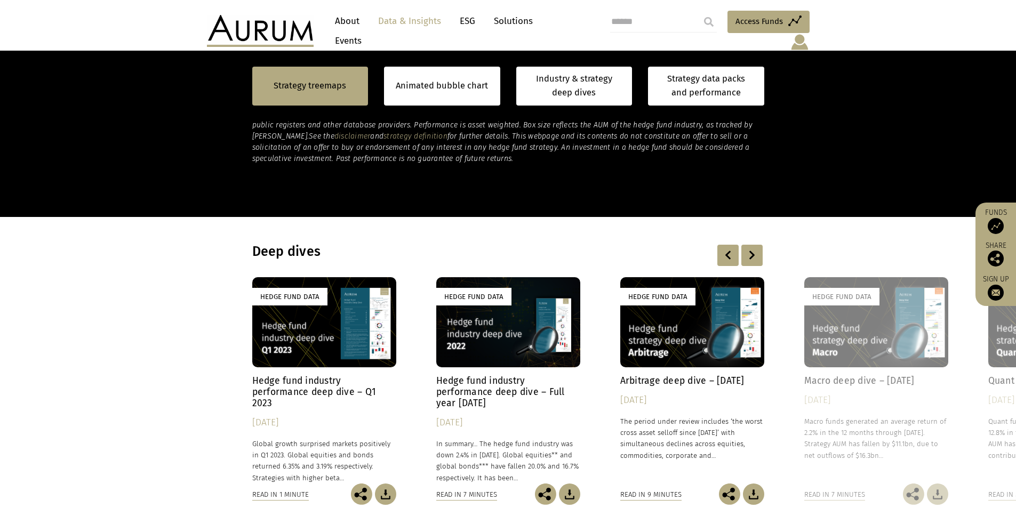
click at [755, 245] on div at bounding box center [751, 255] width 21 height 21
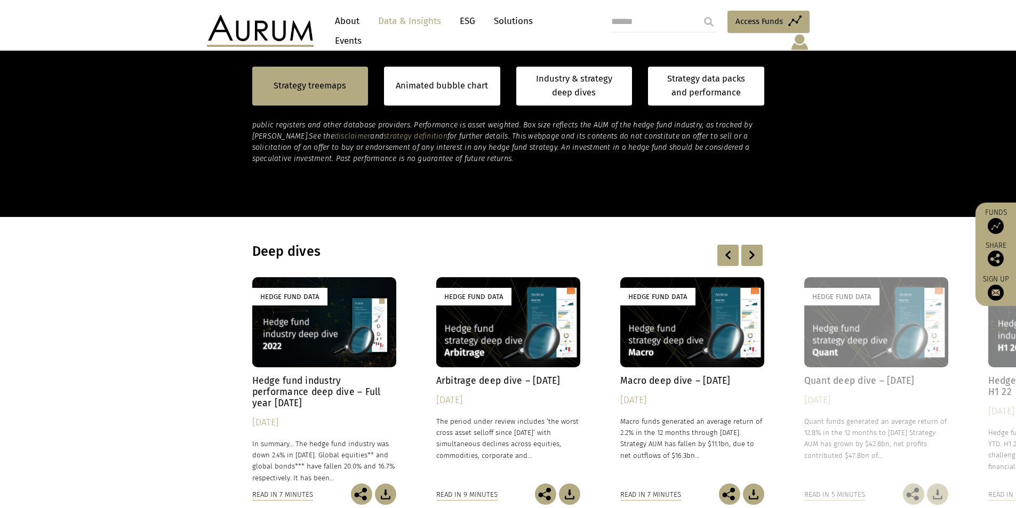
click at [755, 245] on div at bounding box center [751, 255] width 21 height 21
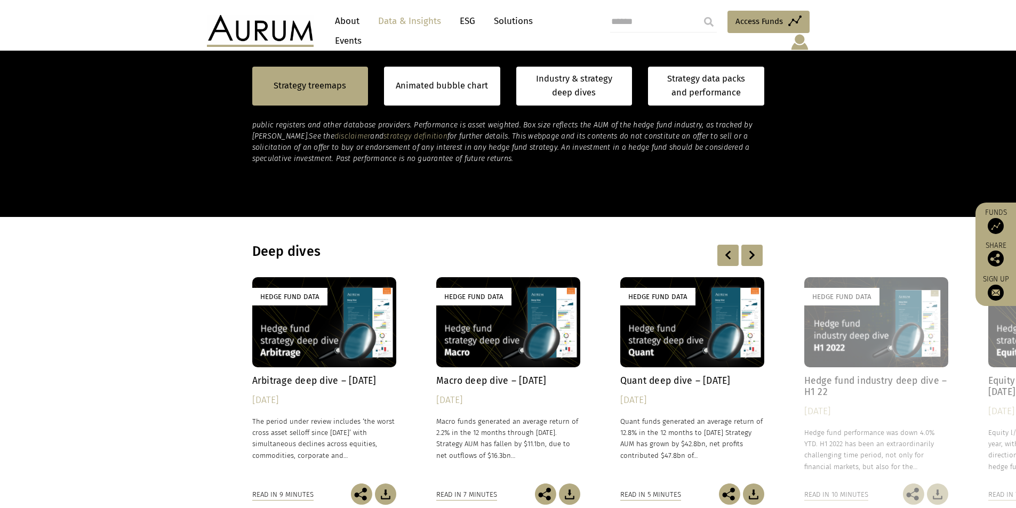
click at [753, 245] on div at bounding box center [751, 255] width 21 height 21
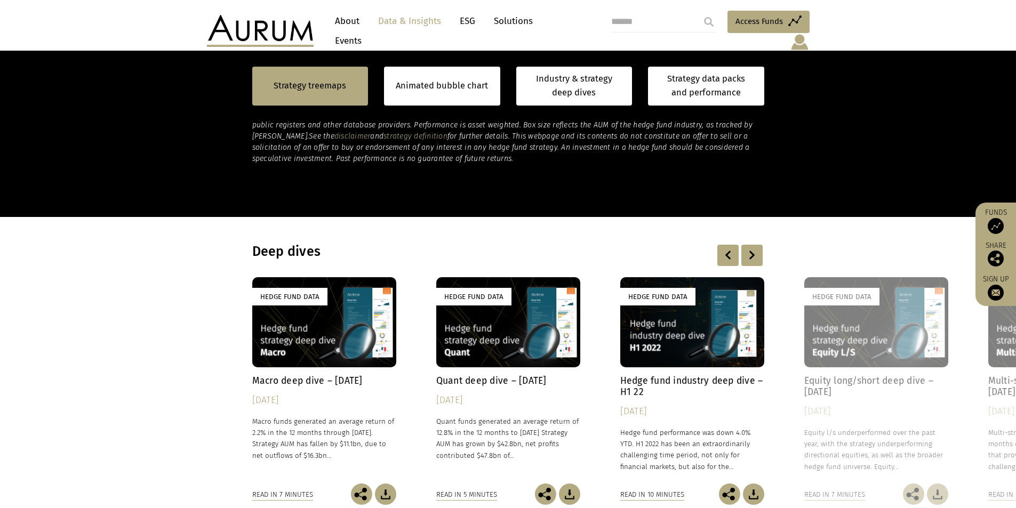
click at [753, 245] on div at bounding box center [751, 255] width 21 height 21
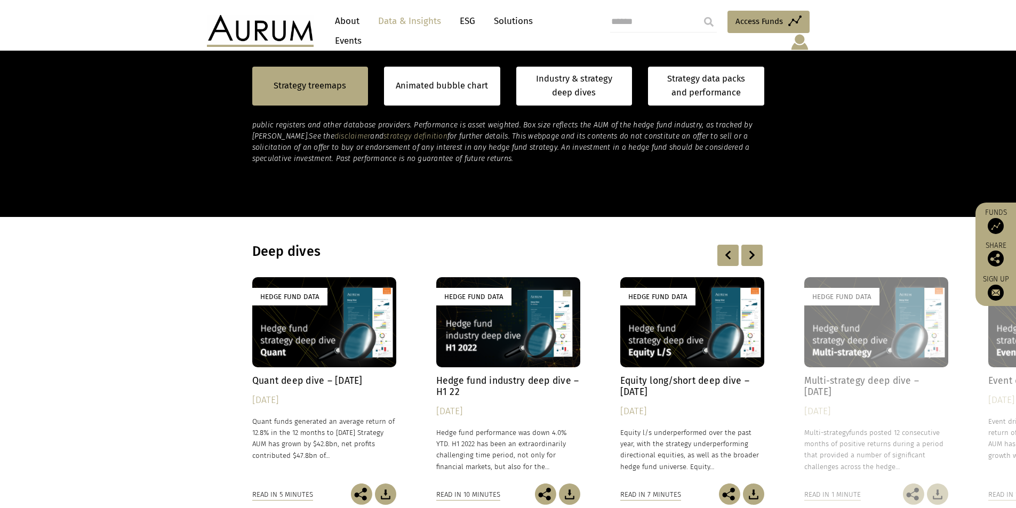
click at [529, 317] on div "Hedge Fund Data" at bounding box center [508, 322] width 144 height 90
